Goal: Communication & Community: Answer question/provide support

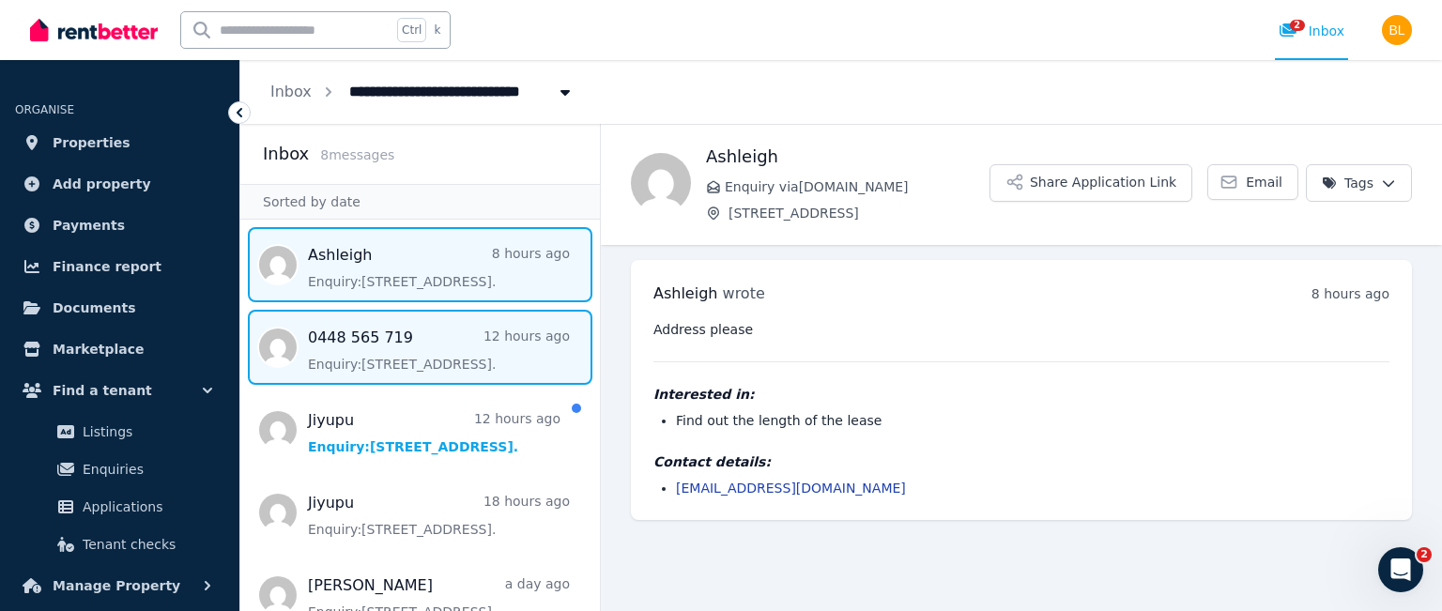
click at [398, 359] on span "Message list" at bounding box center [419, 347] width 359 height 75
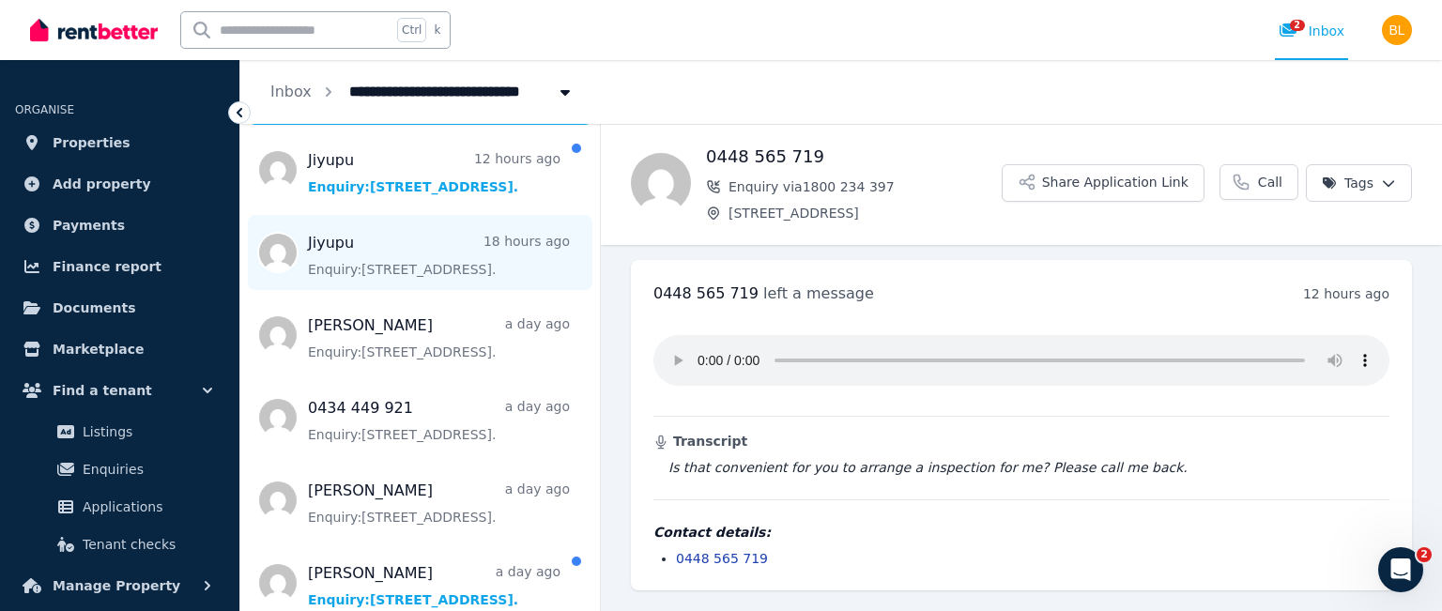
scroll to position [276, 0]
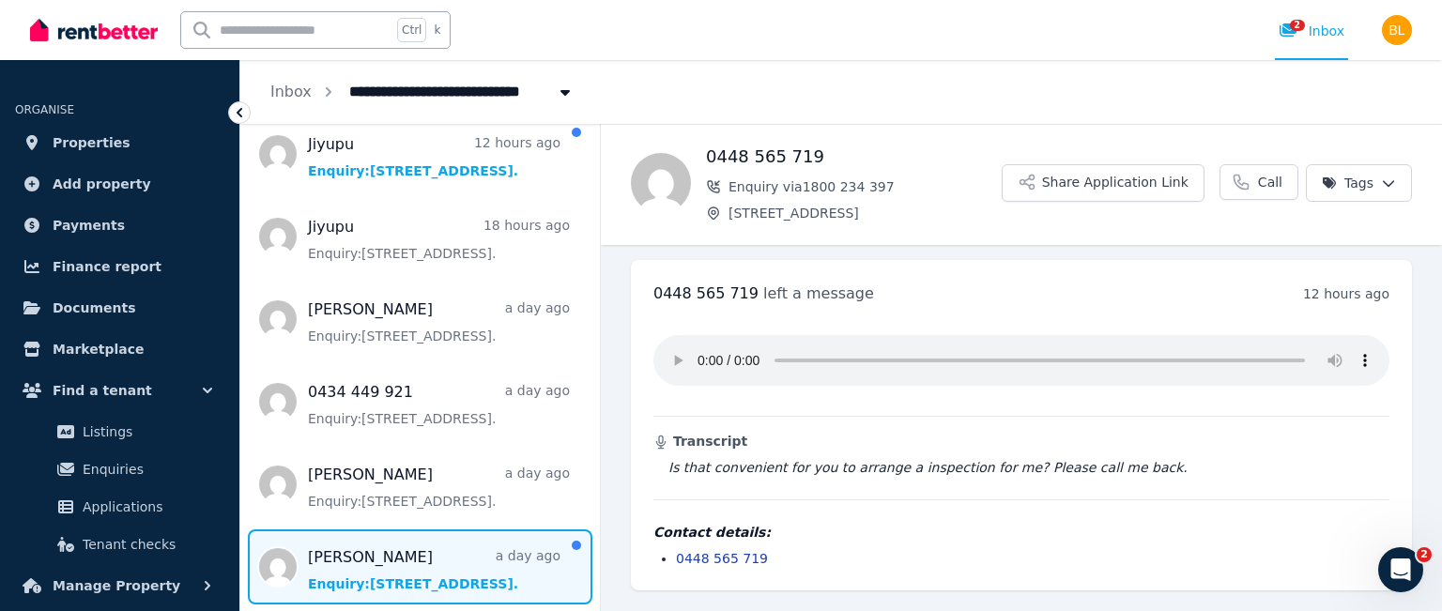
click at [405, 558] on span "Message list" at bounding box center [419, 566] width 359 height 75
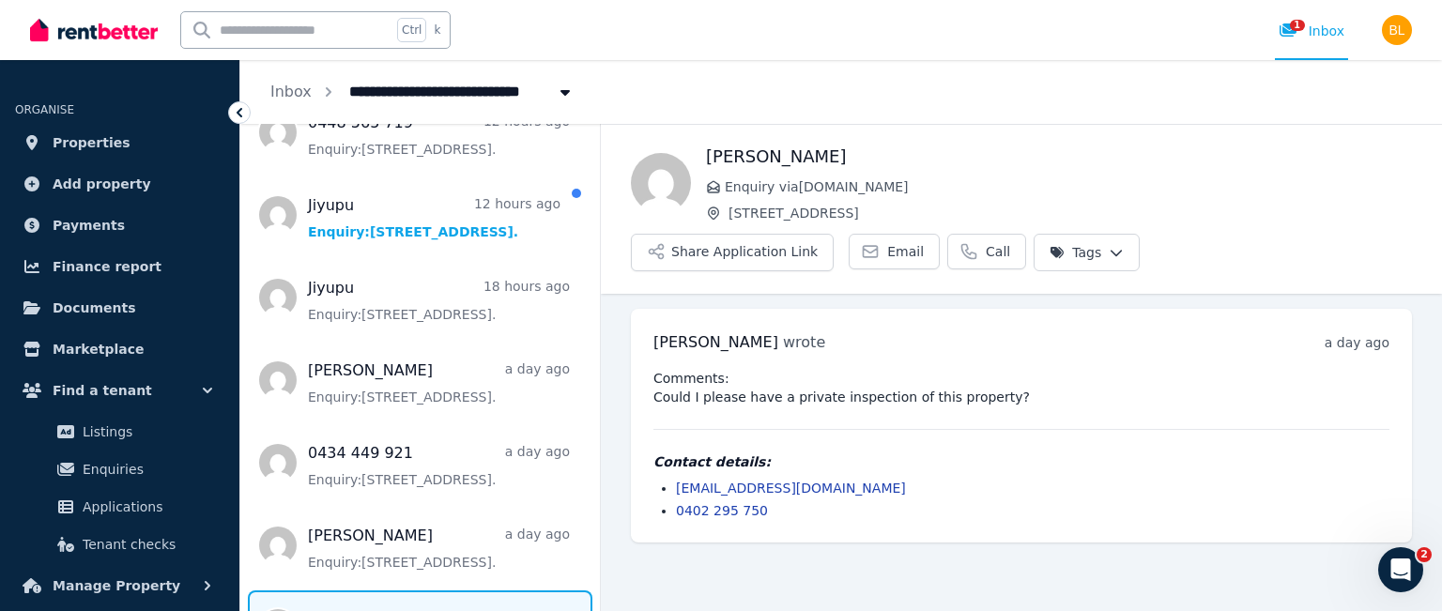
scroll to position [276, 0]
